Goal: Task Accomplishment & Management: Use online tool/utility

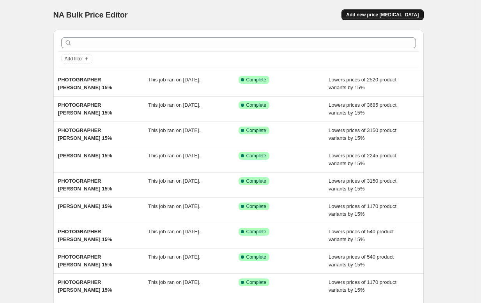
click at [377, 12] on span "Add new price [MEDICAL_DATA]" at bounding box center [382, 15] width 72 height 6
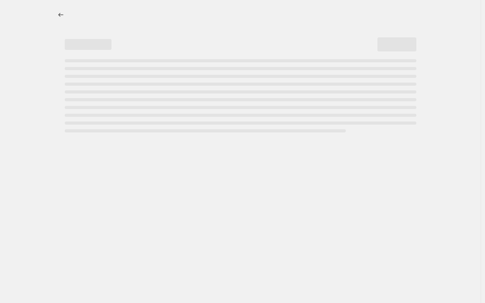
select select "percentage"
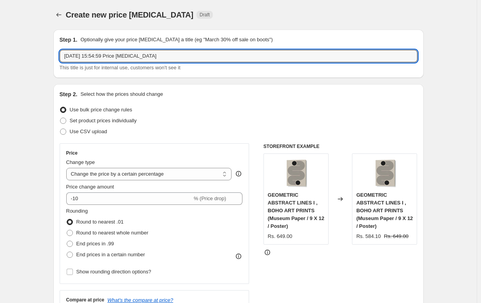
drag, startPoint x: 166, startPoint y: 55, endPoint x: -18, endPoint y: 61, distance: 183.2
click at [0, 61] on html "Home Settings Plans Skip to content Create new price [MEDICAL_DATA]. This page …" at bounding box center [240, 151] width 481 height 303
drag, startPoint x: 159, startPoint y: 59, endPoint x: 67, endPoint y: 56, distance: 92.8
click at [67, 56] on input "[DATE] 15:54:59 Price [MEDICAL_DATA]" at bounding box center [239, 56] width 358 height 12
paste input "[PERSON_NAME]"
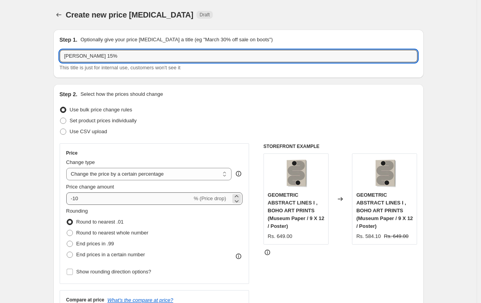
type input "[PERSON_NAME] 15%"
click at [109, 201] on input "-10" at bounding box center [129, 198] width 126 height 12
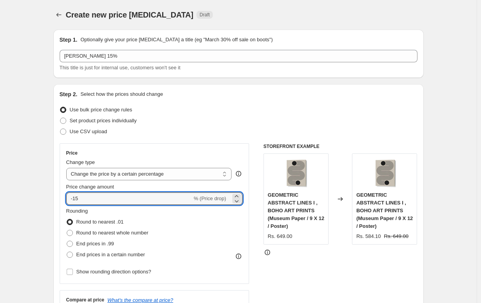
type input "-15"
drag, startPoint x: 342, startPoint y: 10, endPoint x: 347, endPoint y: 20, distance: 11.2
click at [342, 10] on div "Create new price [MEDICAL_DATA] Draft" at bounding box center [238, 14] width 370 height 11
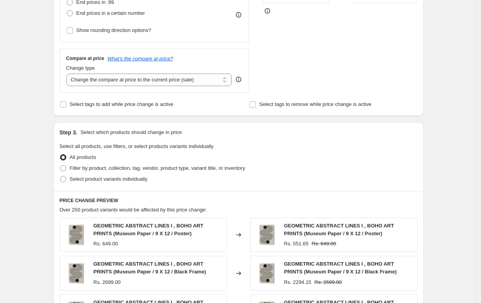
scroll to position [280, 0]
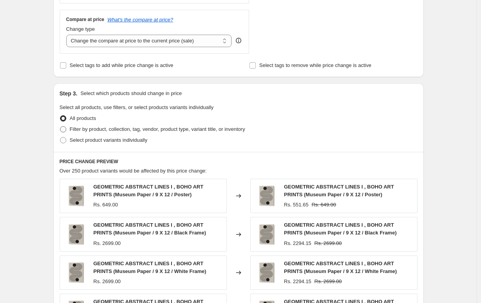
click at [92, 132] on label "Filter by product, collection, tag, vendor, product type, variant title, or inv…" at bounding box center [152, 129] width 185 height 11
click at [60, 127] on input "Filter by product, collection, tag, vendor, product type, variant title, or inv…" at bounding box center [60, 126] width 0 height 0
radio input "true"
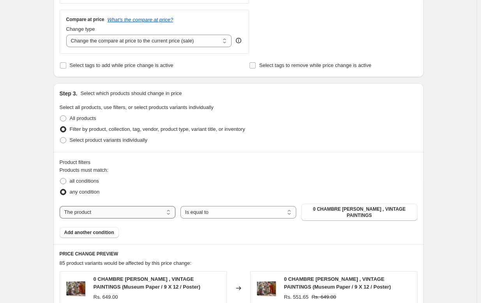
click at [115, 210] on select "The product The product's collection The product's tag The product's vendor The…" at bounding box center [118, 212] width 116 height 12
select select "collection"
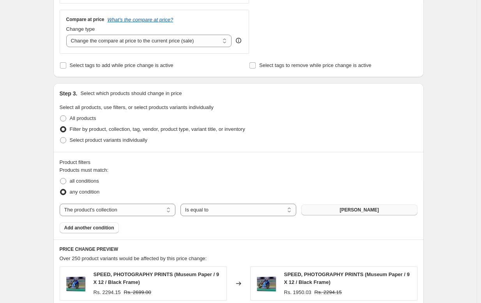
click at [368, 211] on span "[PERSON_NAME]" at bounding box center [358, 210] width 39 height 6
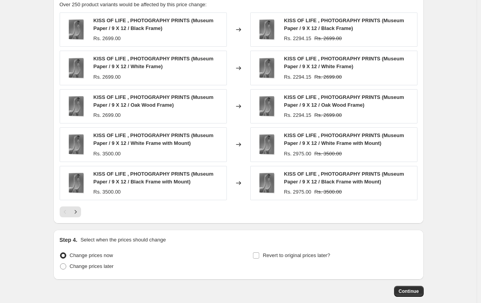
scroll to position [575, 0]
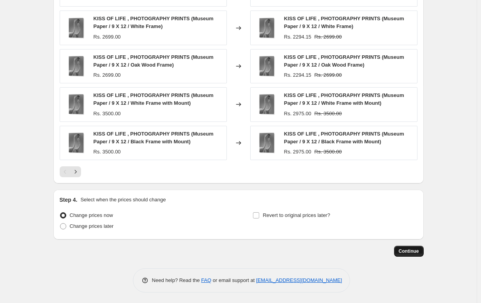
click at [409, 248] on span "Continue" at bounding box center [409, 251] width 20 height 6
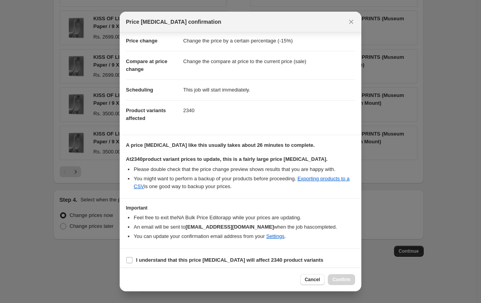
scroll to position [27, 0]
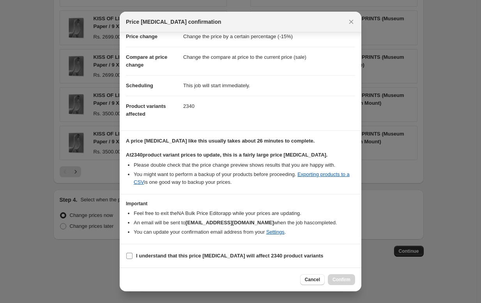
click at [181, 253] on b "I understand that this price [MEDICAL_DATA] will affect 2340 product variants" at bounding box center [229, 256] width 187 height 6
click at [132, 253] on input "I understand that this price [MEDICAL_DATA] will affect 2340 product variants" at bounding box center [129, 256] width 6 height 6
checkbox input "true"
click at [349, 280] on span "Confirm" at bounding box center [341, 280] width 18 height 6
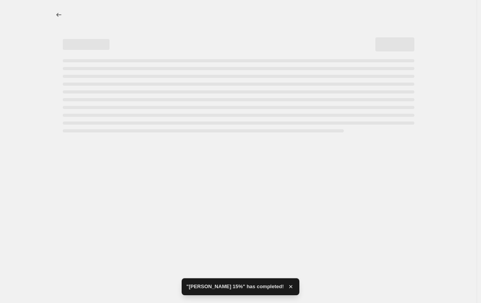
select select "percentage"
select select "collection"
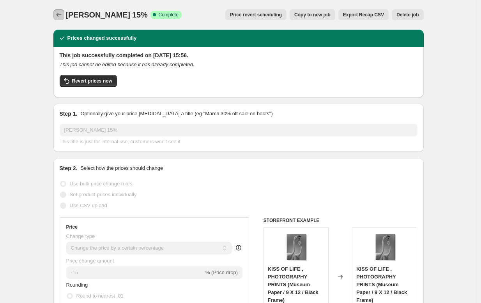
click at [57, 12] on icon "Price change jobs" at bounding box center [59, 15] width 8 height 8
